Goal: Information Seeking & Learning: Understand process/instructions

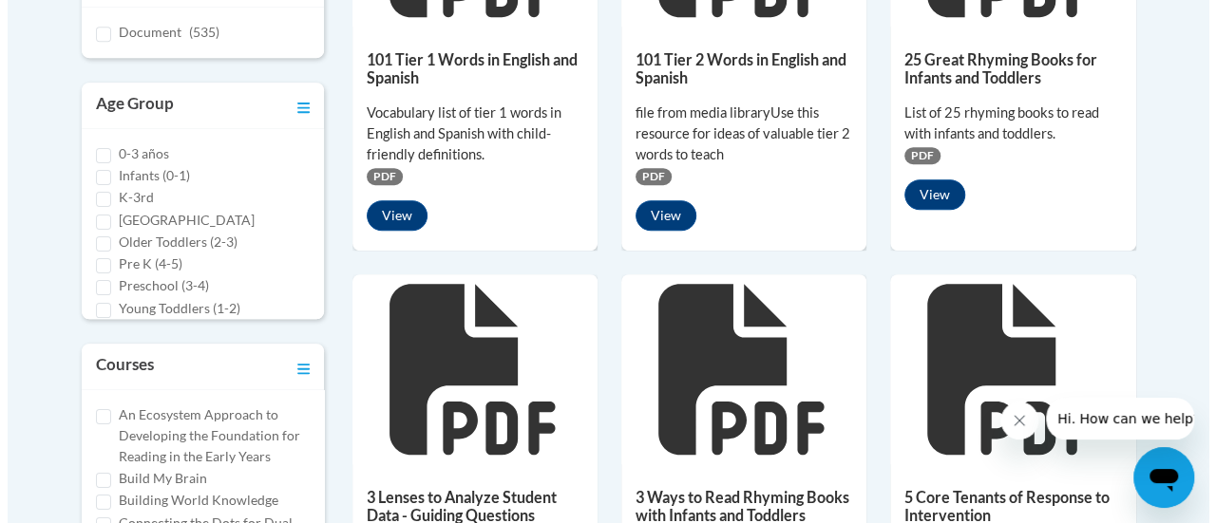
scroll to position [543, 0]
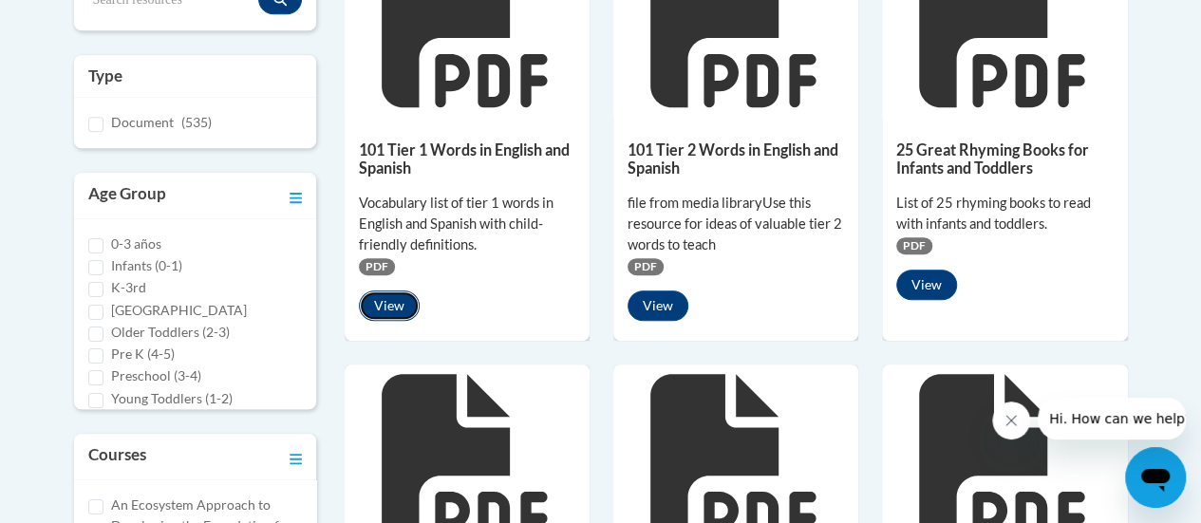
click at [403, 308] on button "View" at bounding box center [389, 306] width 61 height 30
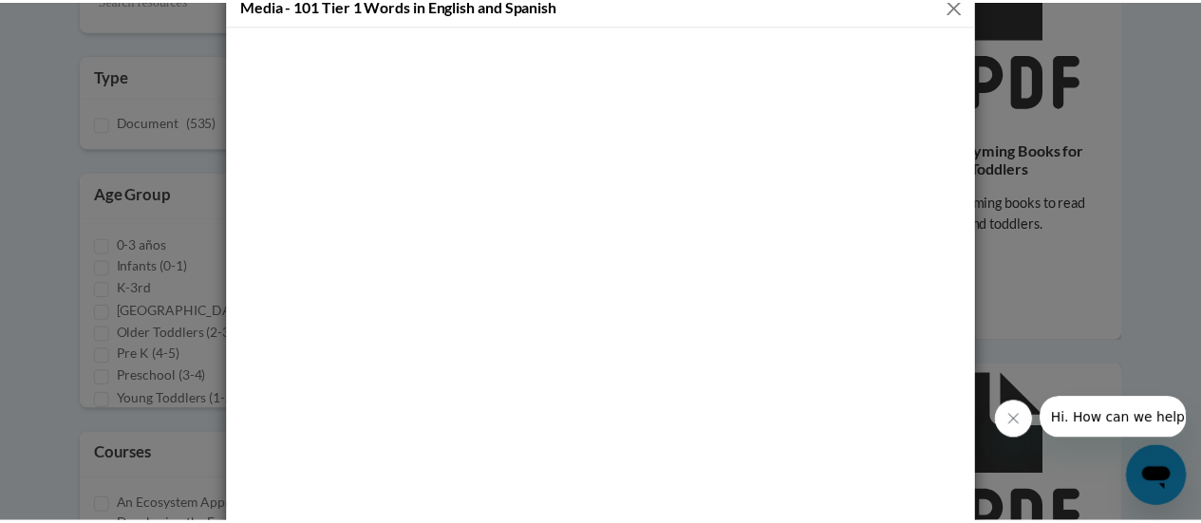
scroll to position [0, 0]
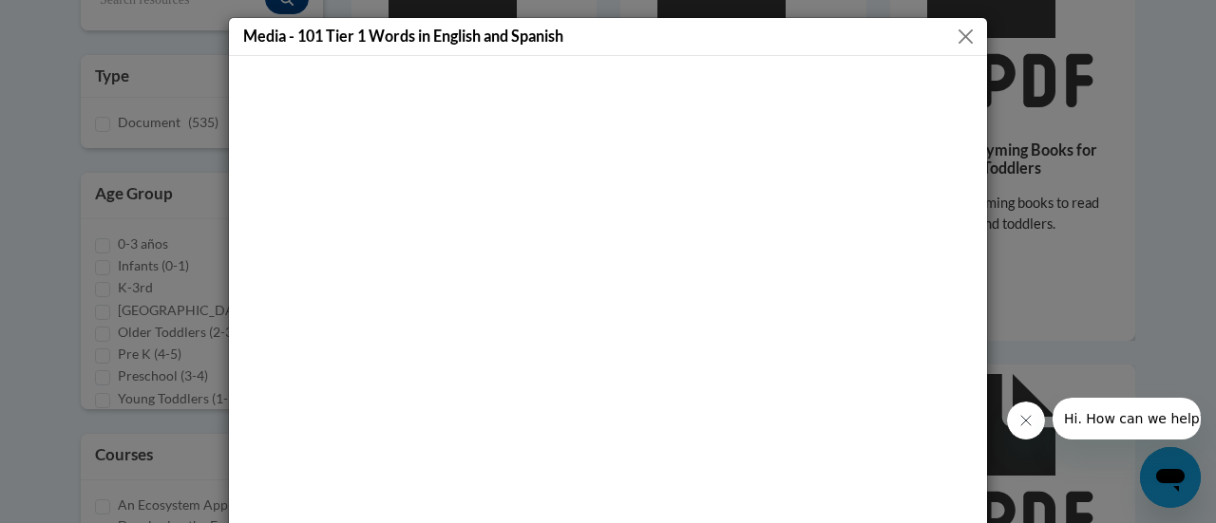
click at [958, 37] on button "Close" at bounding box center [966, 37] width 24 height 24
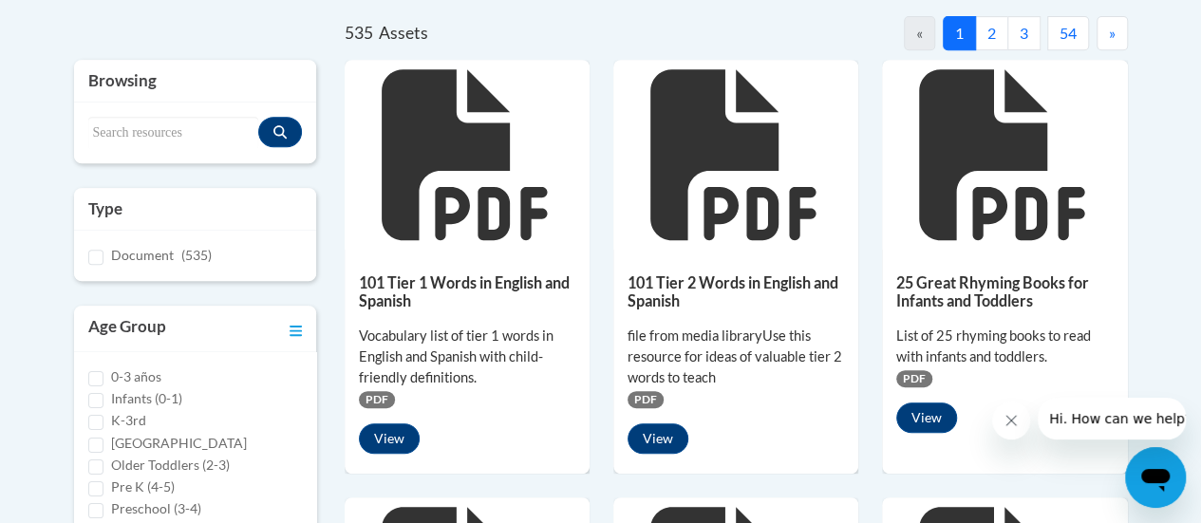
scroll to position [289, 0]
